Goal: Task Accomplishment & Management: Complete application form

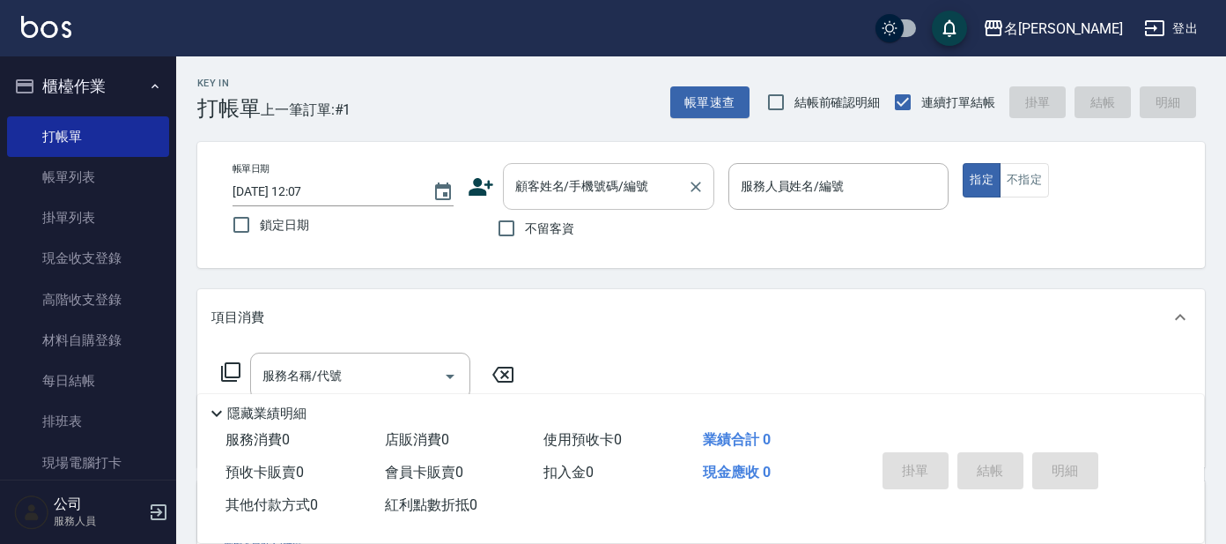
scroll to position [109, 0]
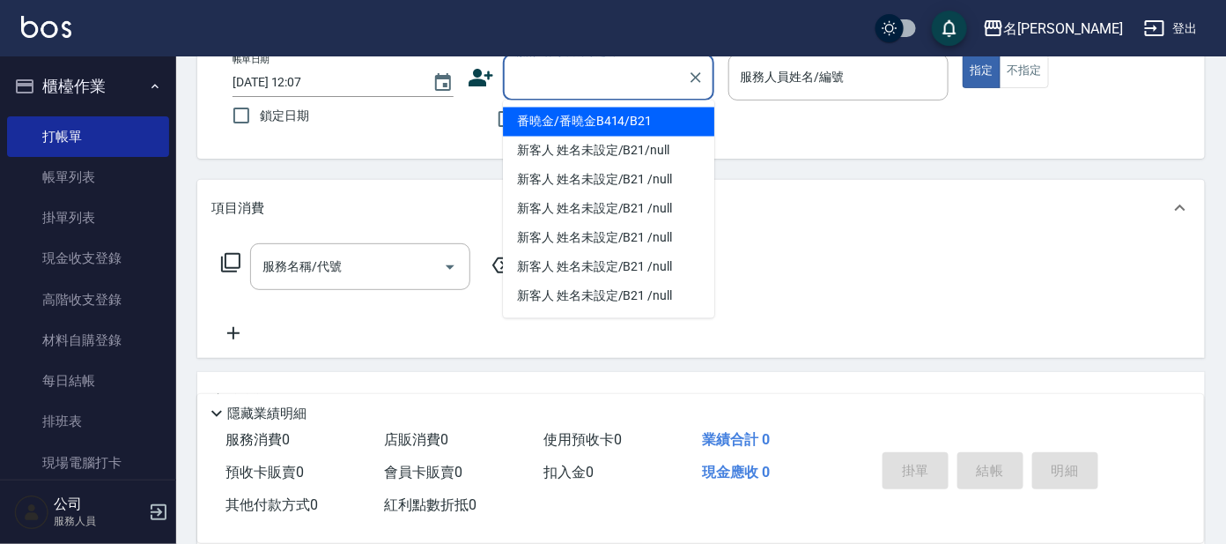
click at [567, 70] on input "顧客姓名/手機號碼/編號" at bounding box center [595, 77] width 169 height 31
type input "ㄣ"
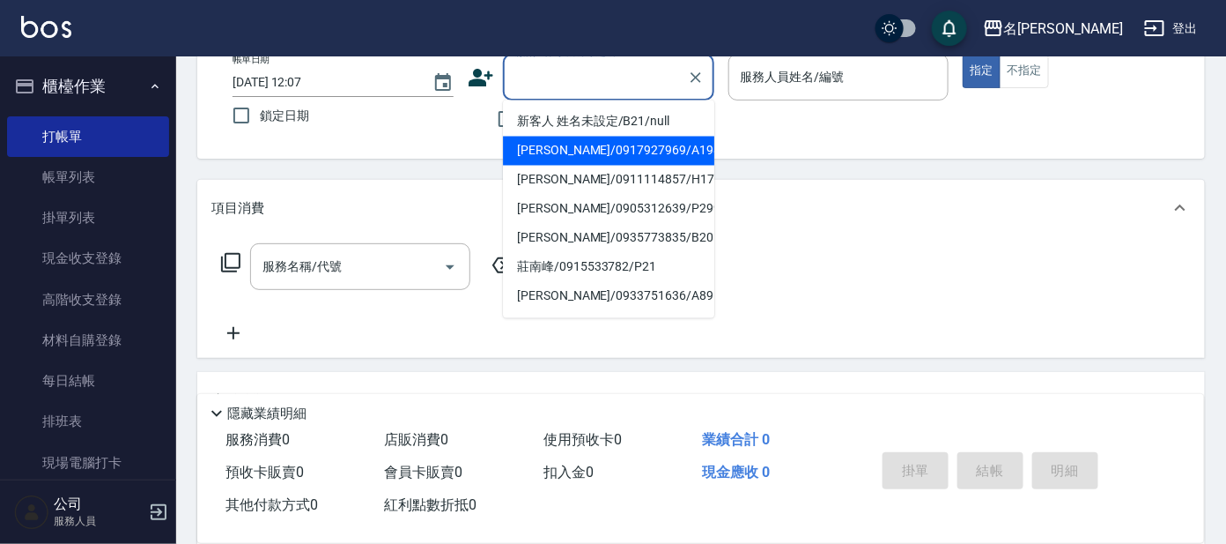
type input "ㄣ"
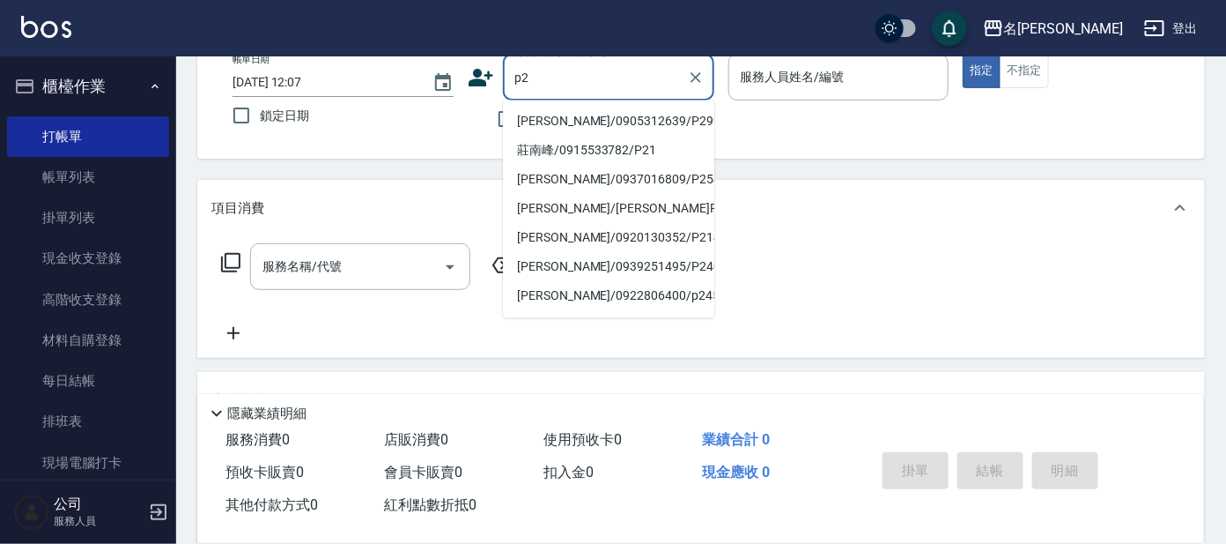
type input "p"
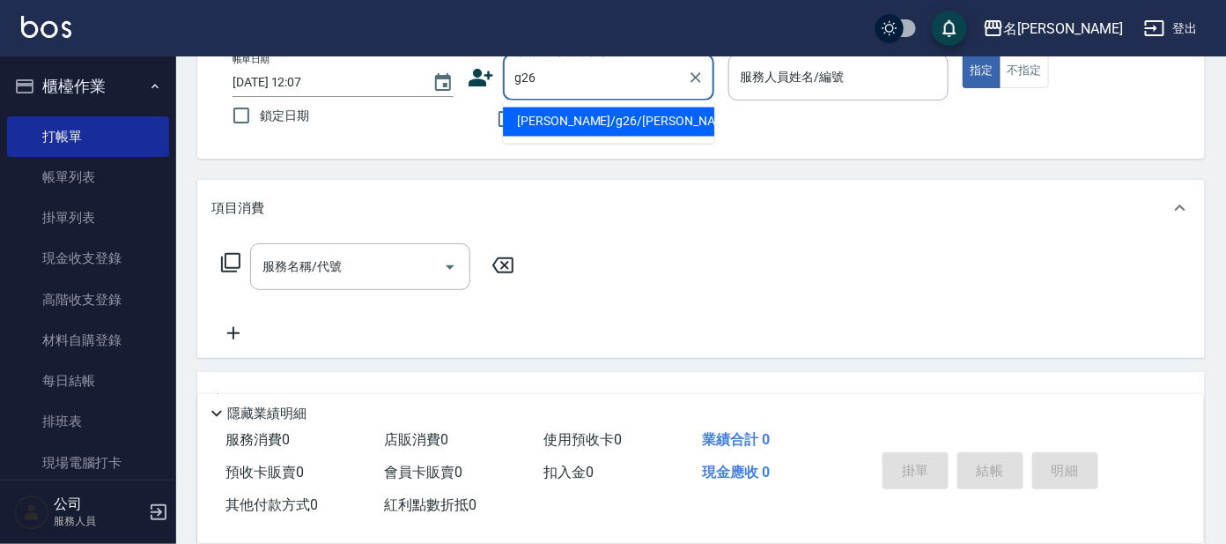
type input "[PERSON_NAME]/g26/[PERSON_NAME]"
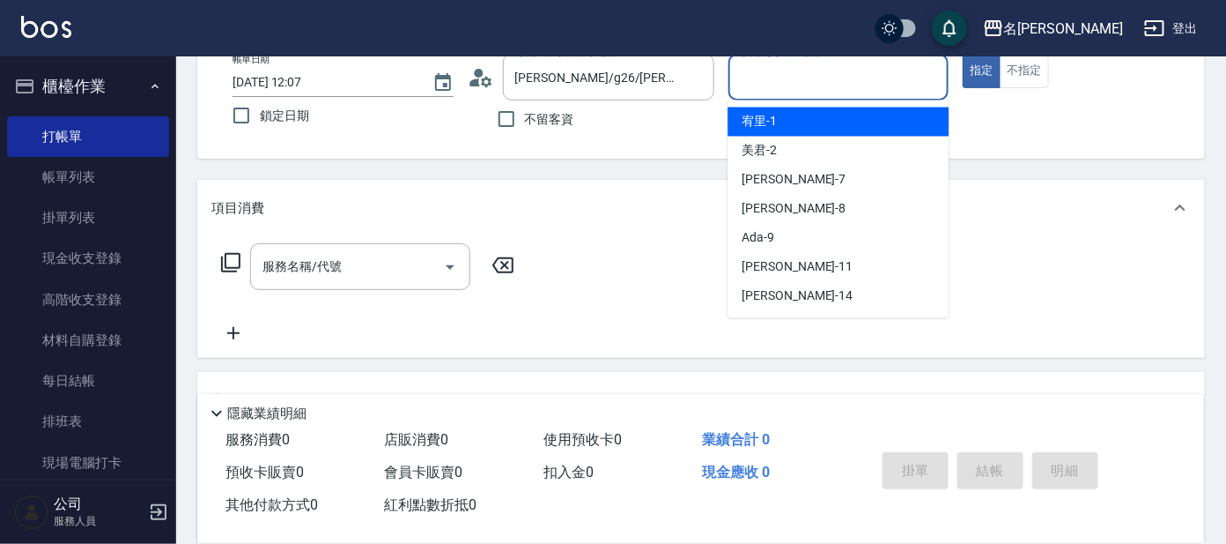
click at [789, 75] on input "服務人員姓名/編號" at bounding box center [839, 77] width 205 height 31
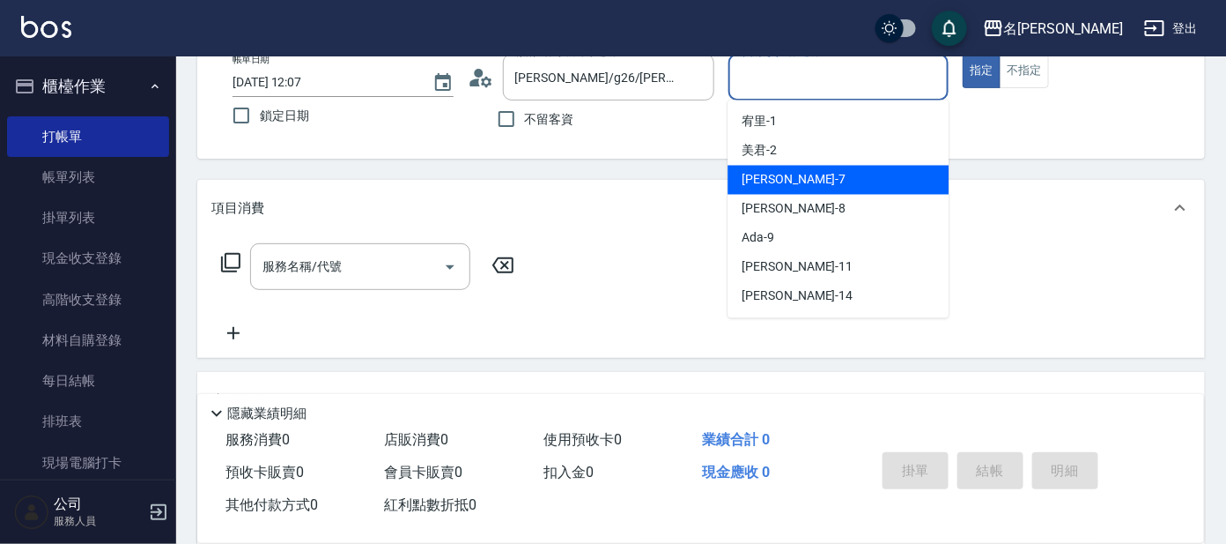
click at [755, 181] on span "[PERSON_NAME] -7" at bounding box center [794, 180] width 104 height 19
type input "[PERSON_NAME]-7"
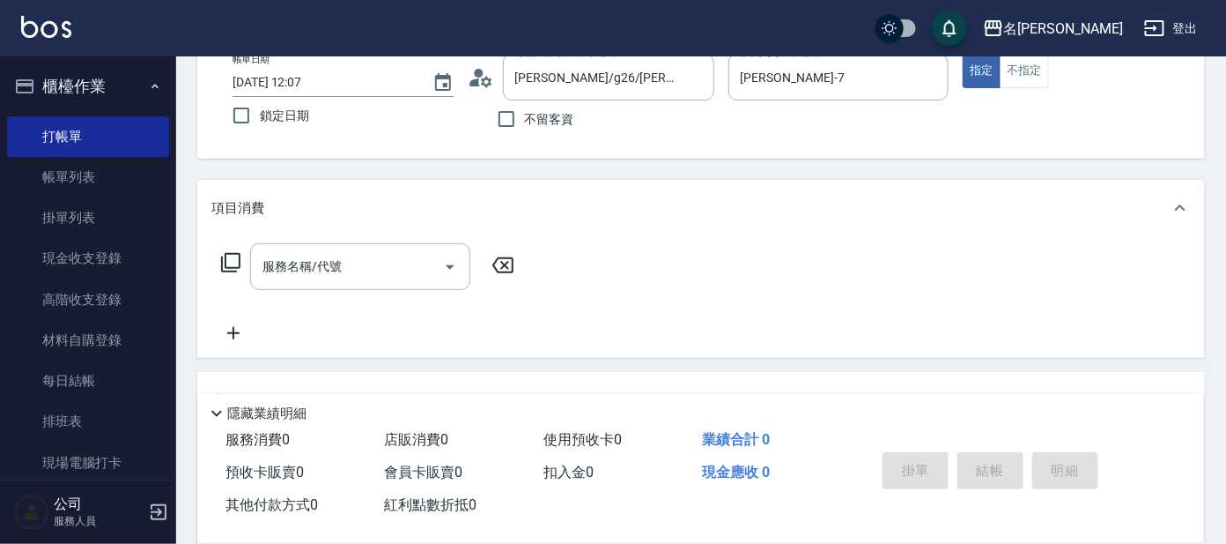
click at [226, 260] on icon at bounding box center [230, 262] width 21 height 21
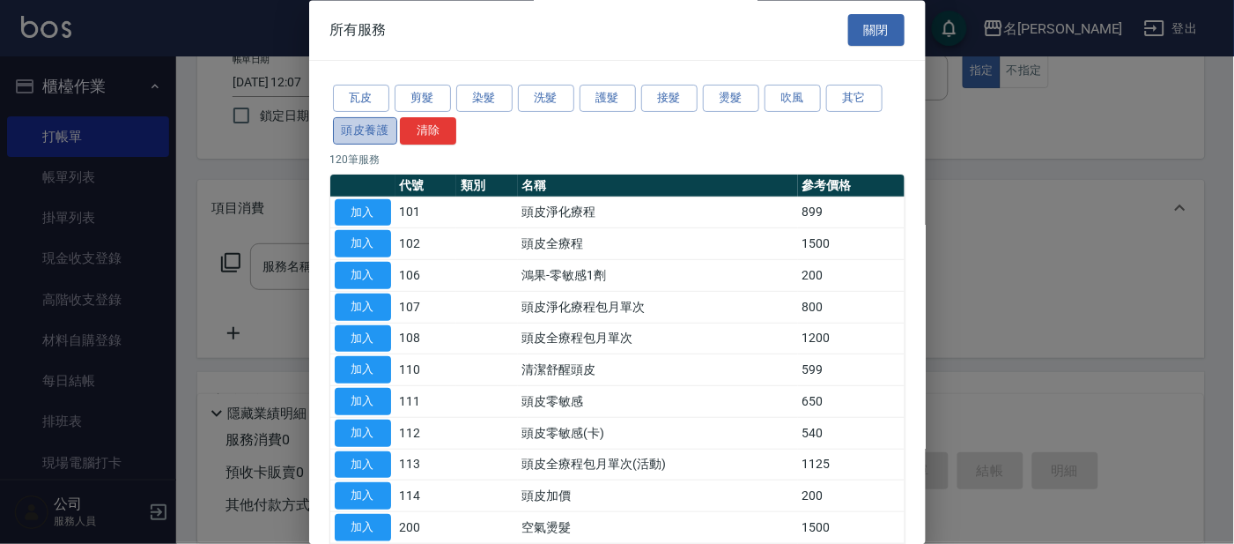
click at [378, 130] on button "頭皮養護" at bounding box center [365, 130] width 65 height 27
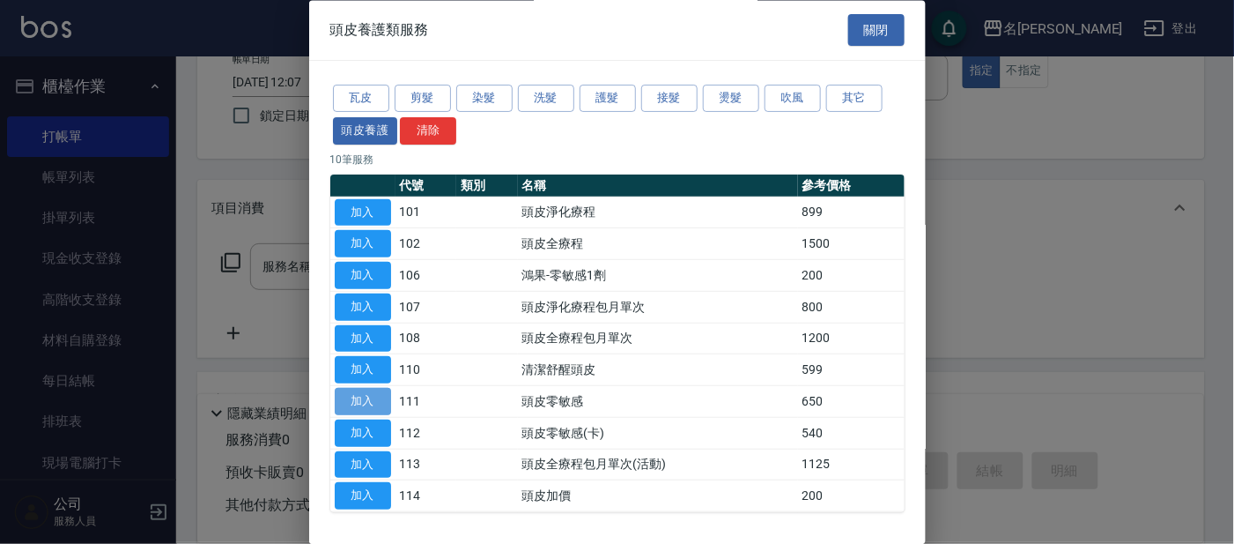
click at [370, 397] on button "加入" at bounding box center [363, 402] width 56 height 27
type input "頭皮零敏感(111)"
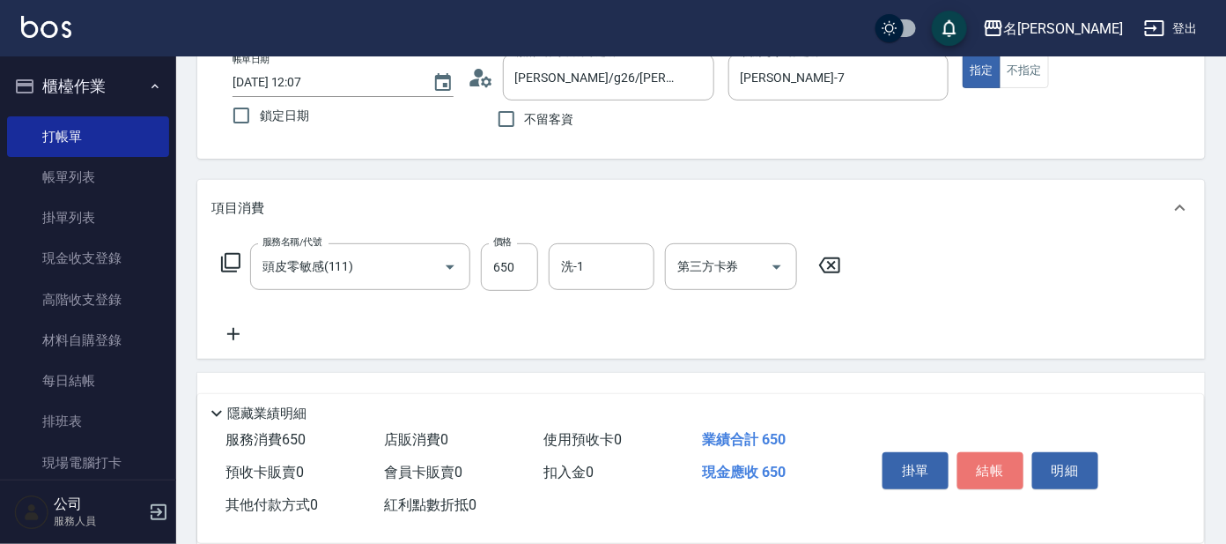
click at [970, 470] on button "結帳" at bounding box center [991, 470] width 66 height 37
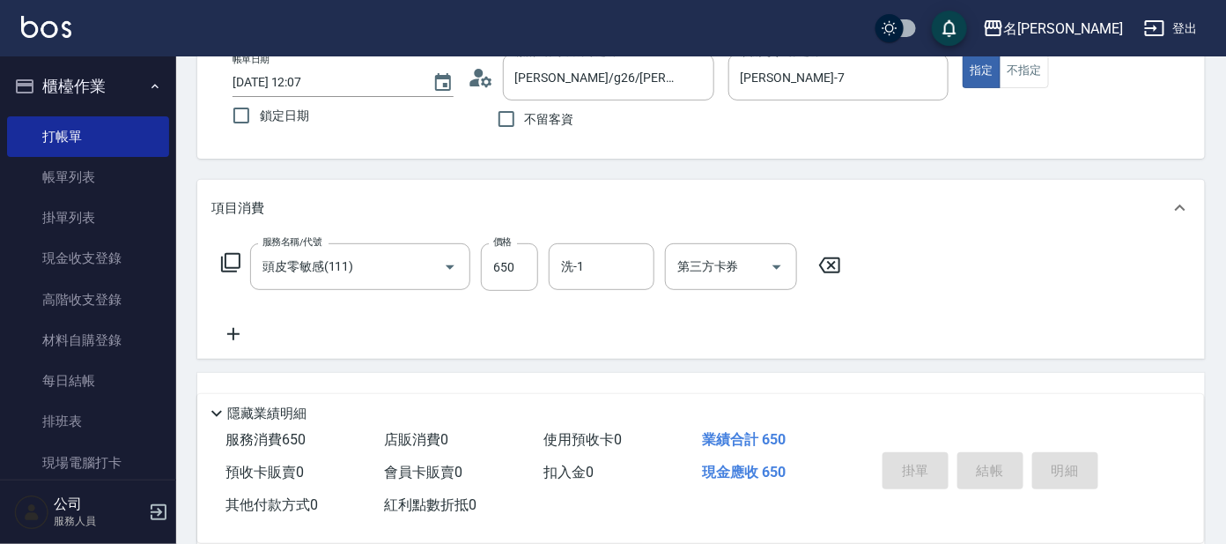
type input "[DATE] 13:46"
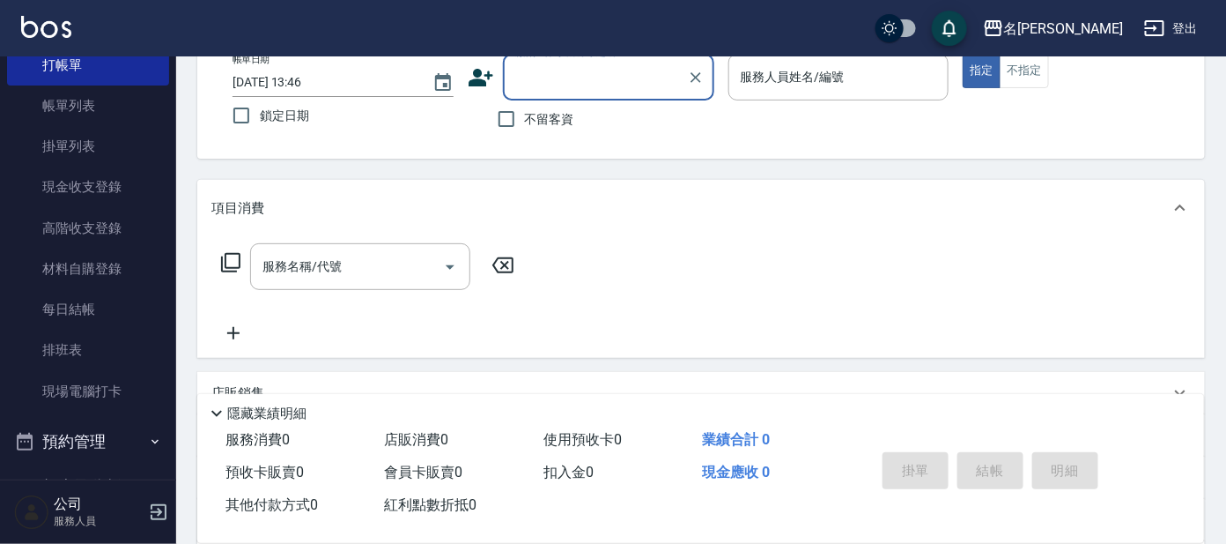
scroll to position [211, 0]
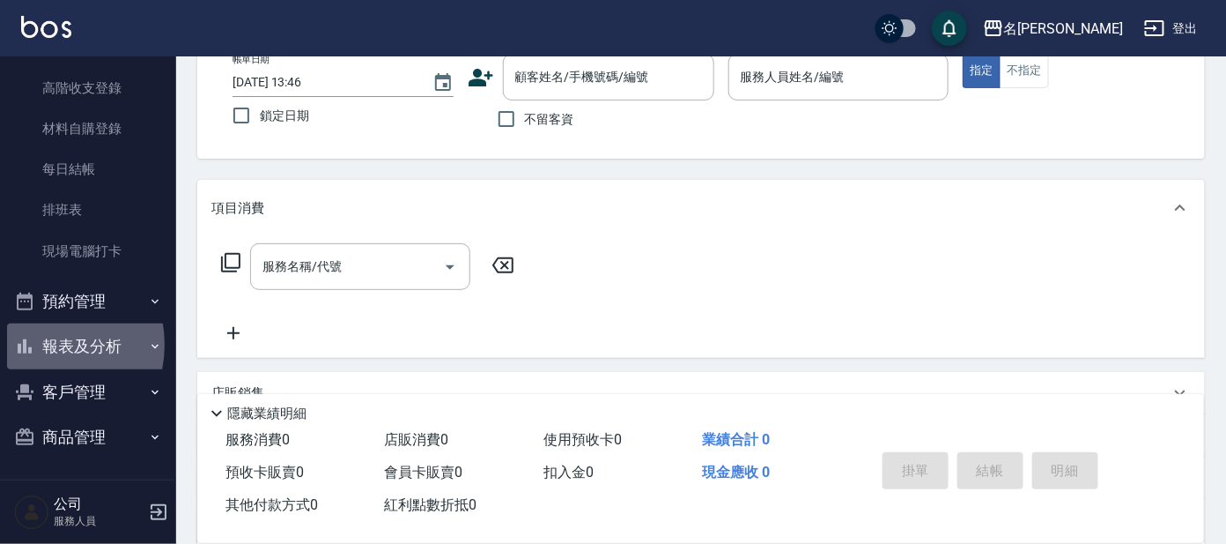
click at [41, 344] on button "報表及分析" at bounding box center [88, 346] width 162 height 46
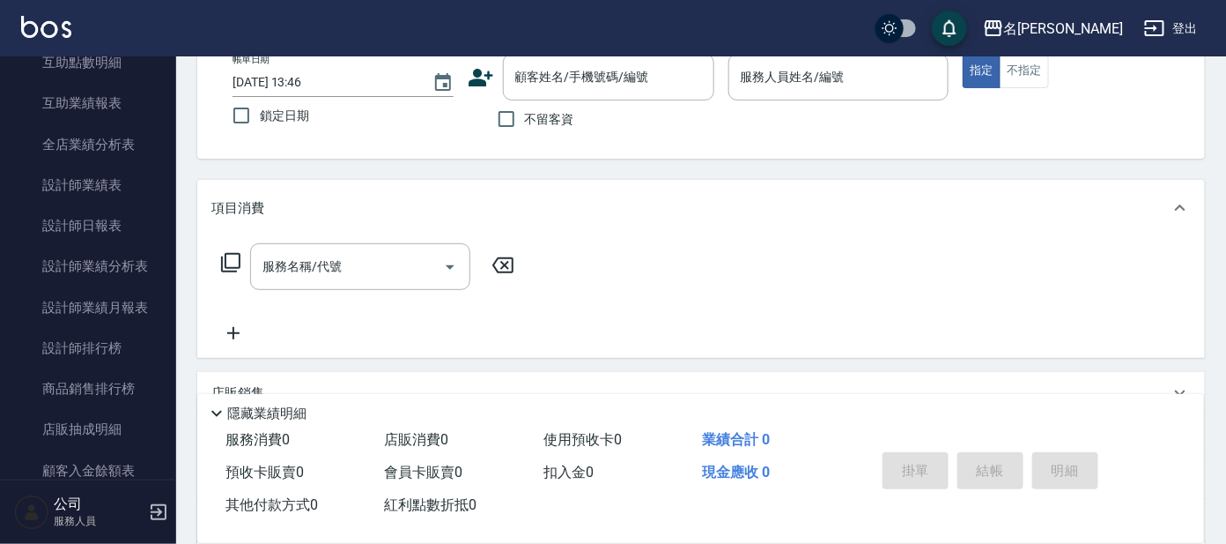
scroll to position [766, 0]
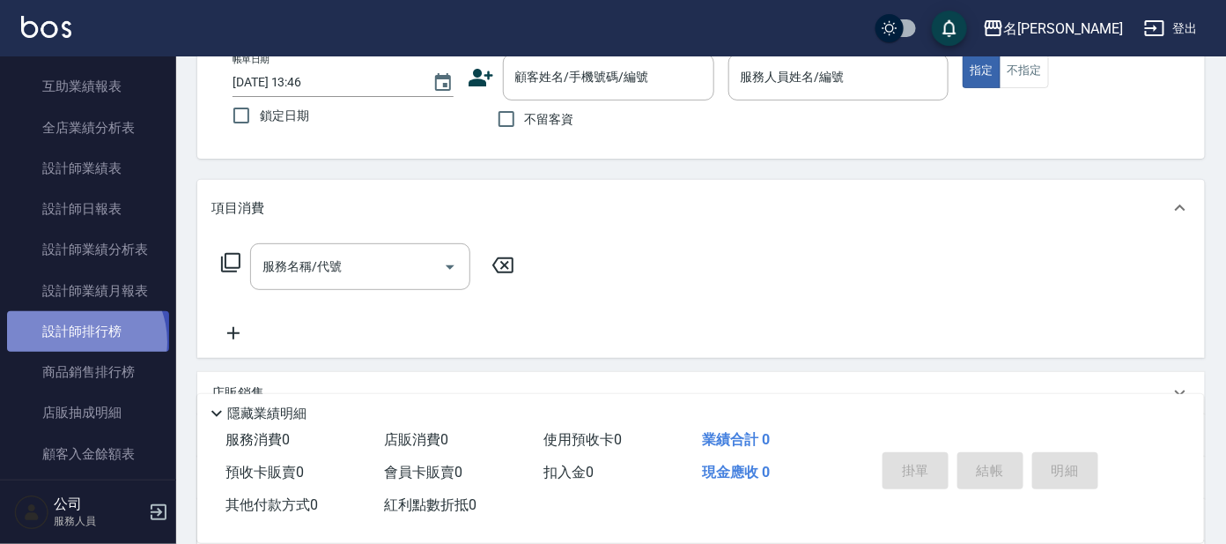
click at [73, 340] on link "設計師排行榜" at bounding box center [88, 331] width 162 height 41
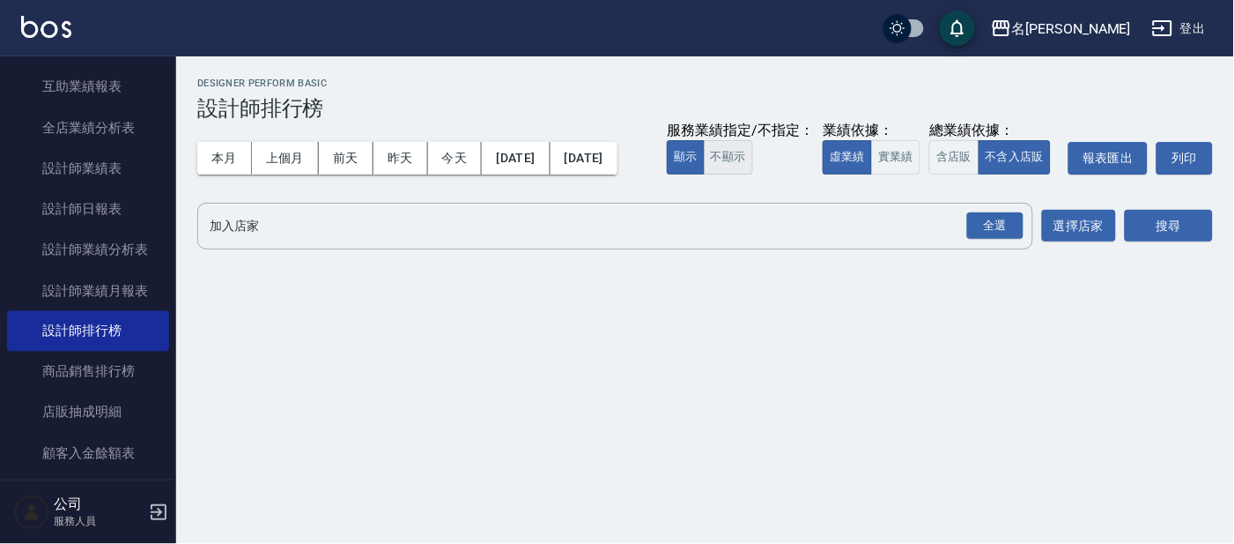
click at [704, 174] on button "不顯示" at bounding box center [728, 157] width 49 height 34
click at [871, 174] on button "實業績" at bounding box center [895, 157] width 49 height 34
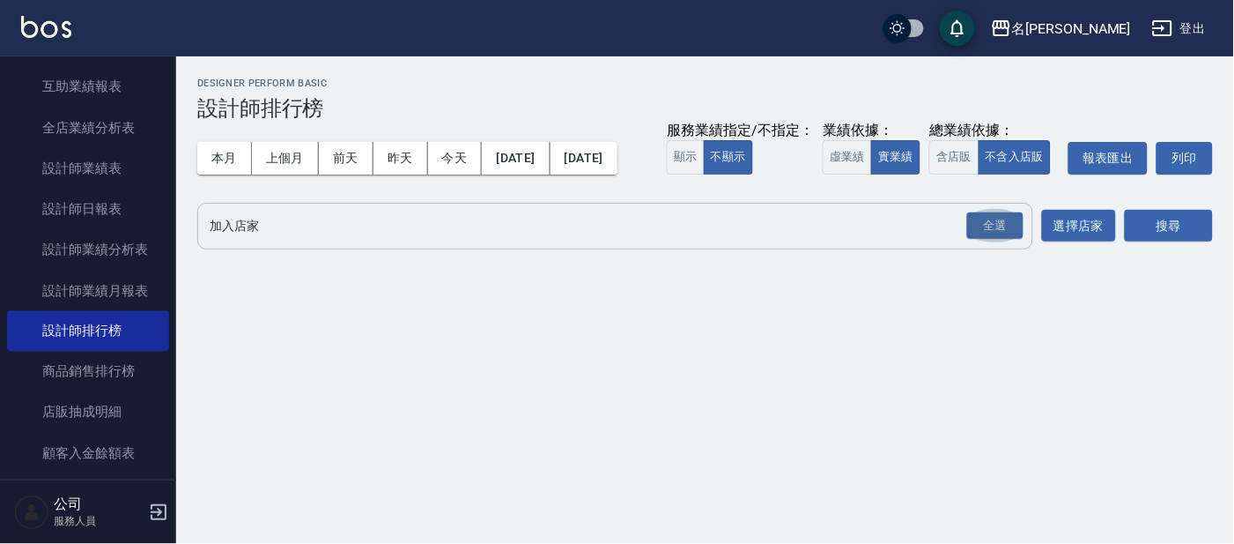
click at [964, 243] on button "全選" at bounding box center [995, 226] width 63 height 34
click at [1007, 240] on div "全選" at bounding box center [995, 225] width 56 height 27
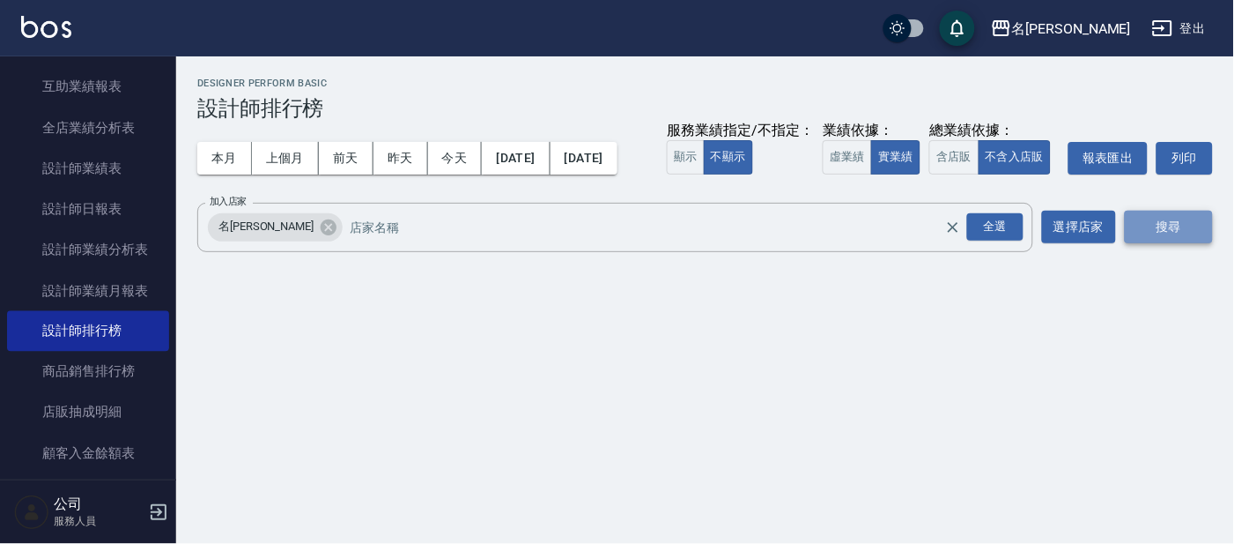
click at [1142, 243] on button "搜尋" at bounding box center [1169, 227] width 88 height 33
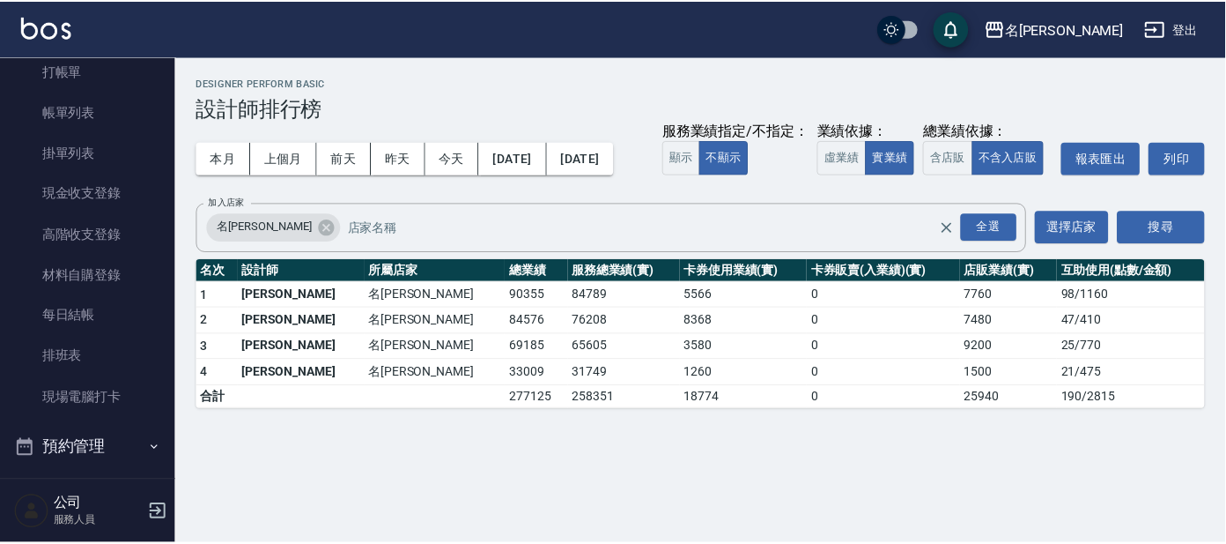
scroll to position [6, 0]
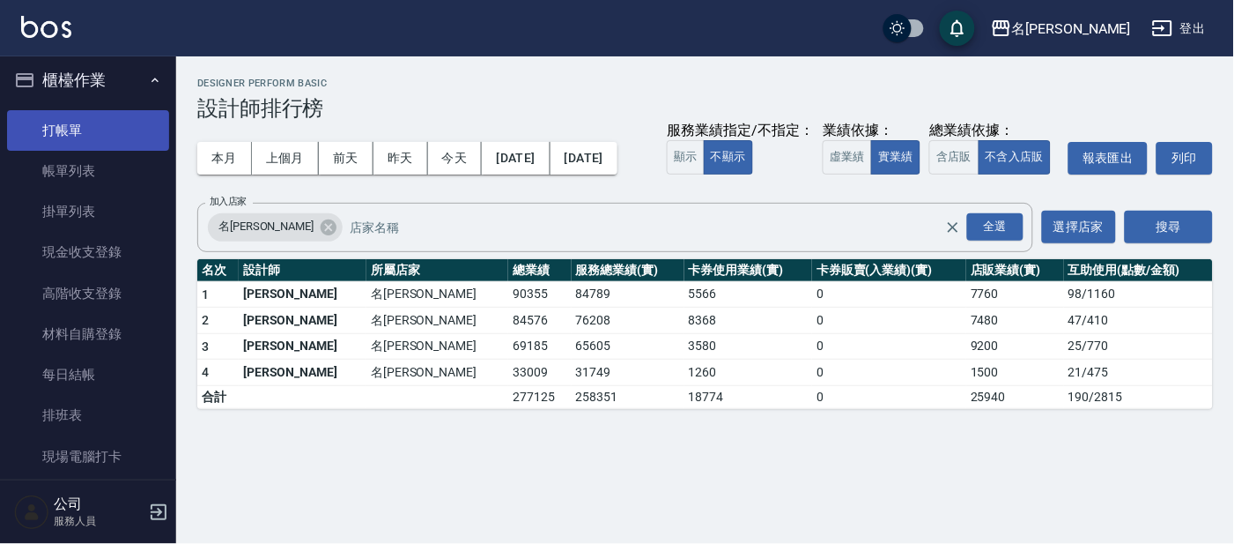
click at [63, 129] on link "打帳單" at bounding box center [88, 130] width 162 height 41
